Goal: Find contact information: Find contact information

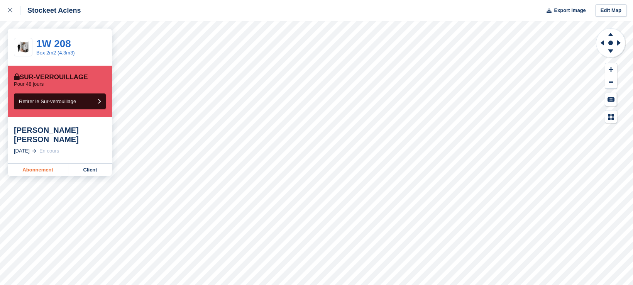
click at [36, 164] on link "Abonnement" at bounding box center [38, 170] width 61 height 12
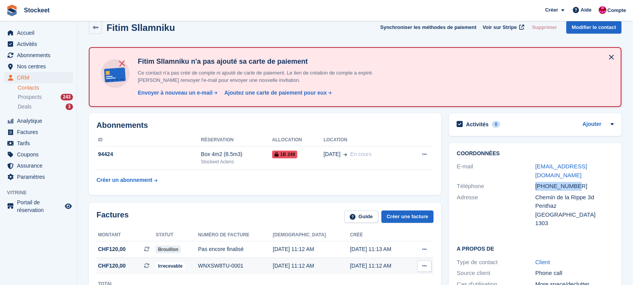
scroll to position [12, 0]
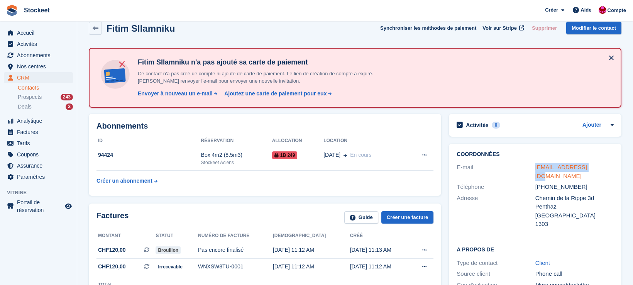
drag, startPoint x: 590, startPoint y: 167, endPoint x: 535, endPoint y: 167, distance: 54.8
click at [535, 167] on div "info@sel-braise.ch" at bounding box center [574, 171] width 78 height 17
copy link "info@sel-braise.ch"
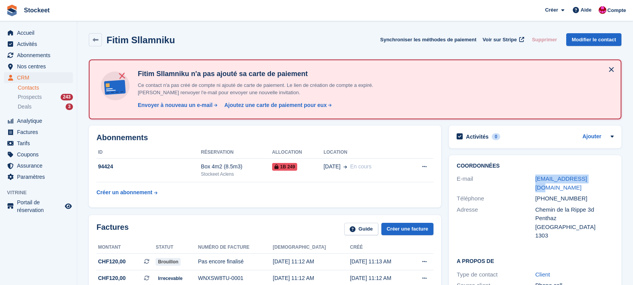
scroll to position [0, 0]
click at [505, 194] on div "Téléphone" at bounding box center [495, 198] width 78 height 9
